Goal: Task Accomplishment & Management: Use online tool/utility

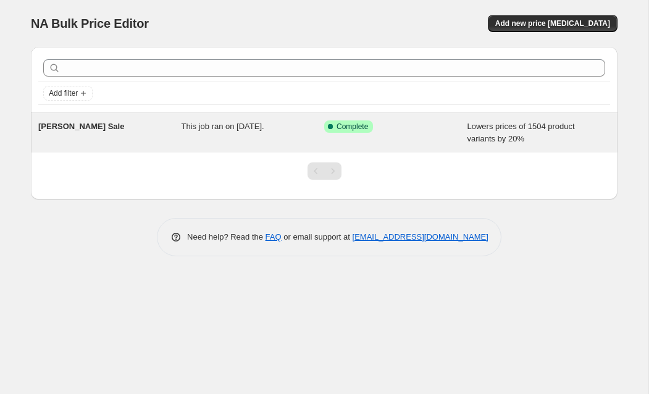
click at [267, 131] on div "This job ran on [DATE]." at bounding box center [252, 132] width 143 height 25
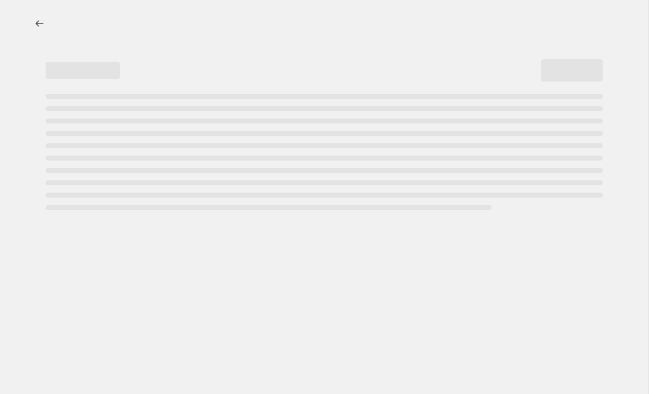
select select "percentage"
select select "not_equal"
select select "product_status"
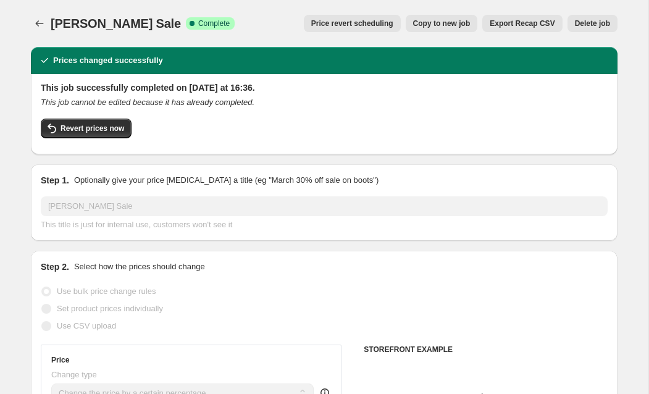
select select "collection"
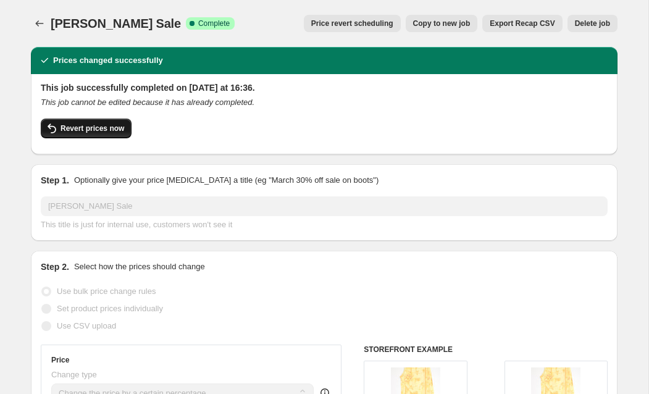
click at [94, 131] on span "Revert prices now" at bounding box center [92, 128] width 64 height 10
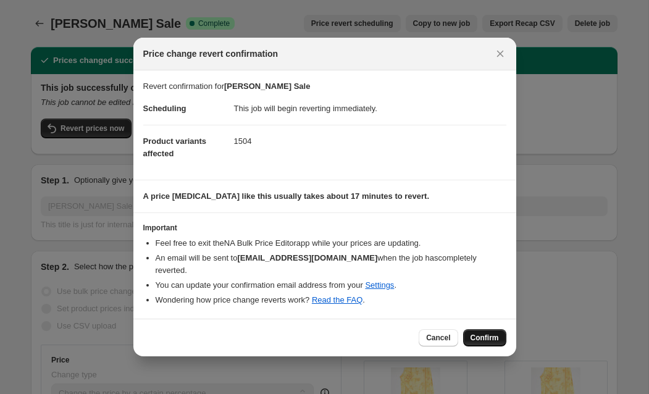
click at [475, 333] on span "Confirm" at bounding box center [484, 338] width 28 height 10
